Goal: Find specific page/section: Find specific page/section

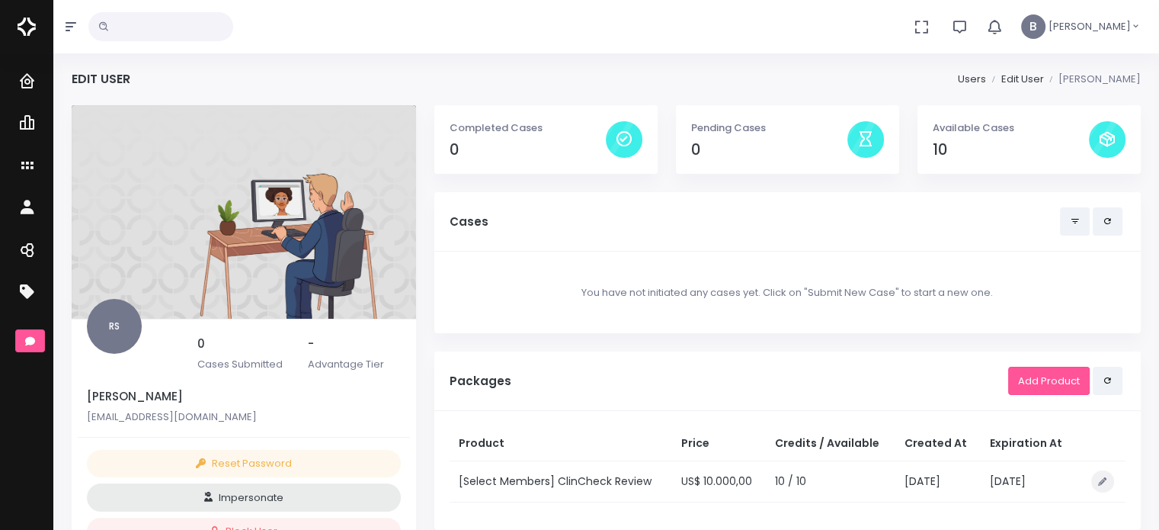
click at [27, 26] on img at bounding box center [27, 27] width 18 height 32
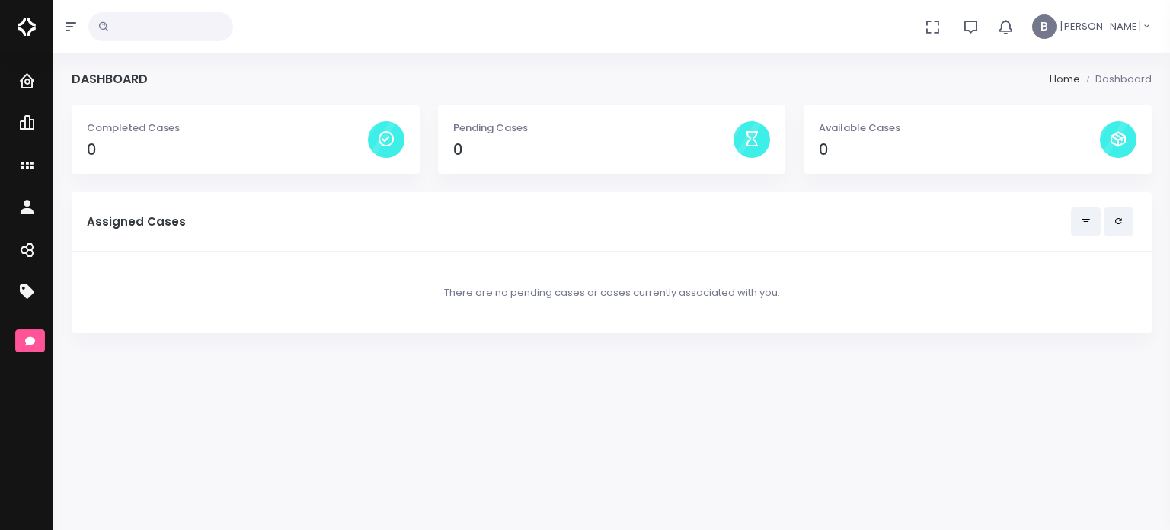
click at [1071, 22] on span "[PERSON_NAME]" at bounding box center [1101, 26] width 82 height 15
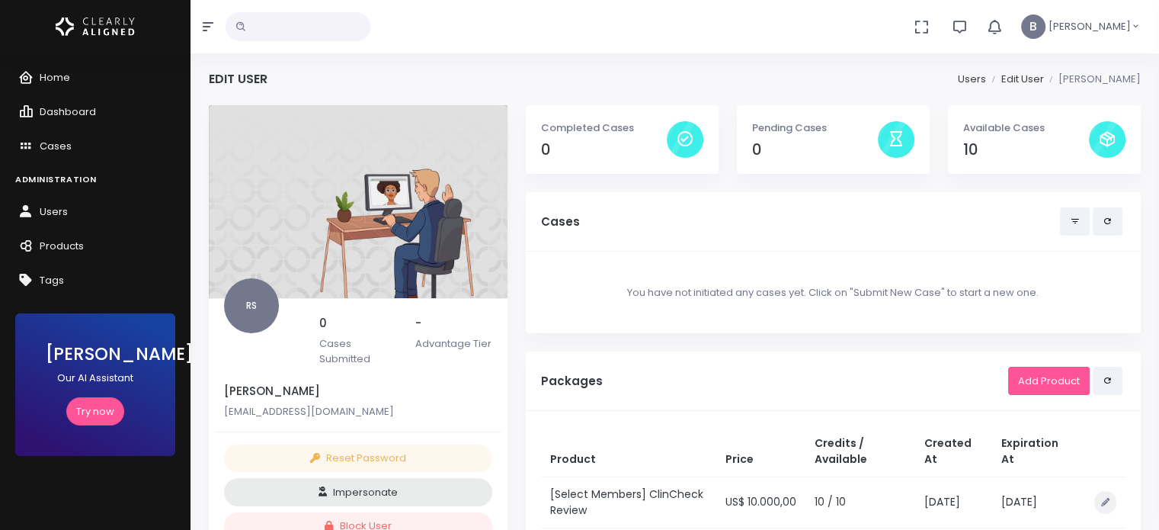
click at [657, 241] on div "Cases" at bounding box center [833, 221] width 615 height 59
